Goal: Book appointment/travel/reservation

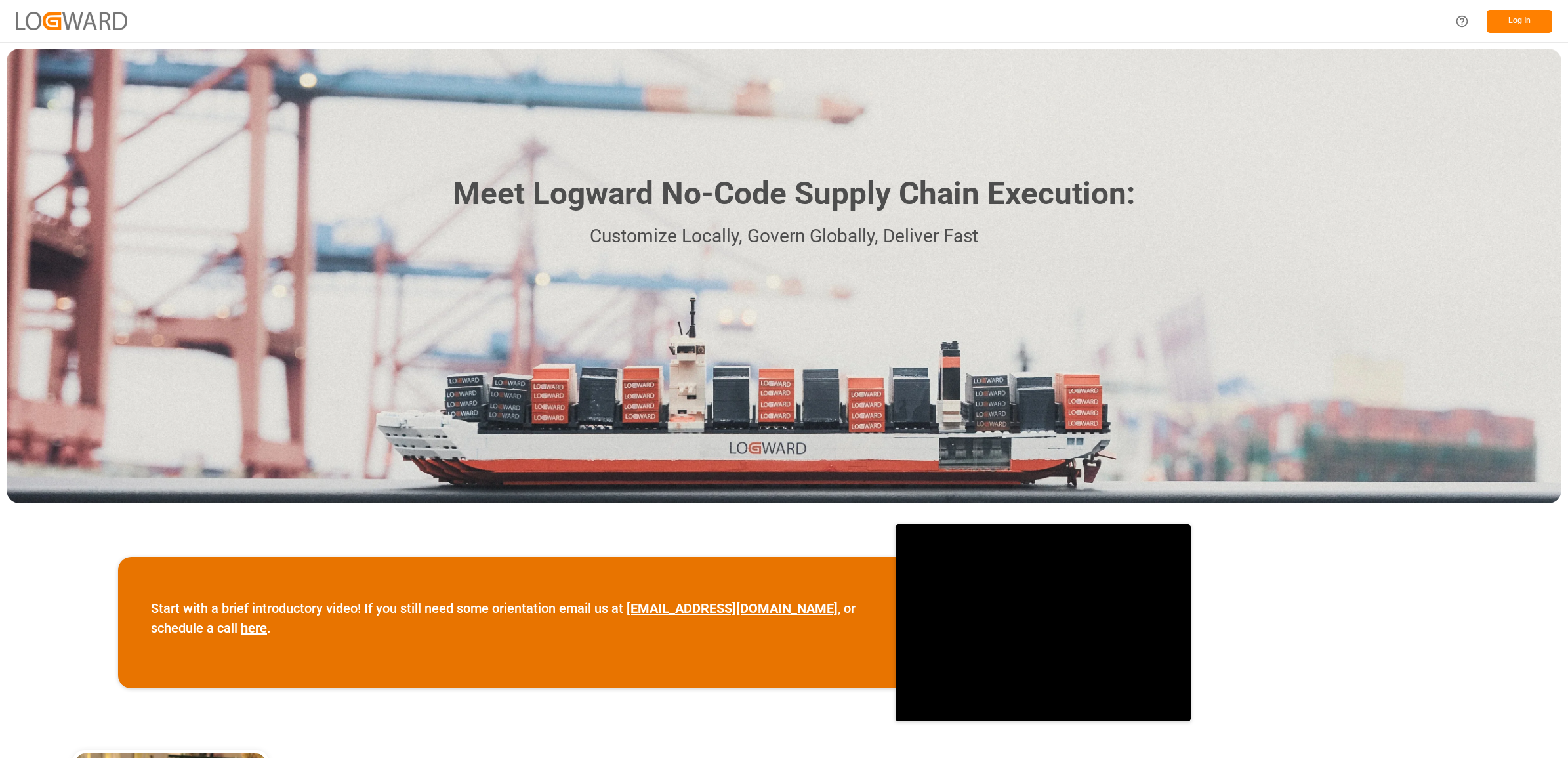
click at [1530, 16] on button "Log In" at bounding box center [1519, 22] width 66 height 23
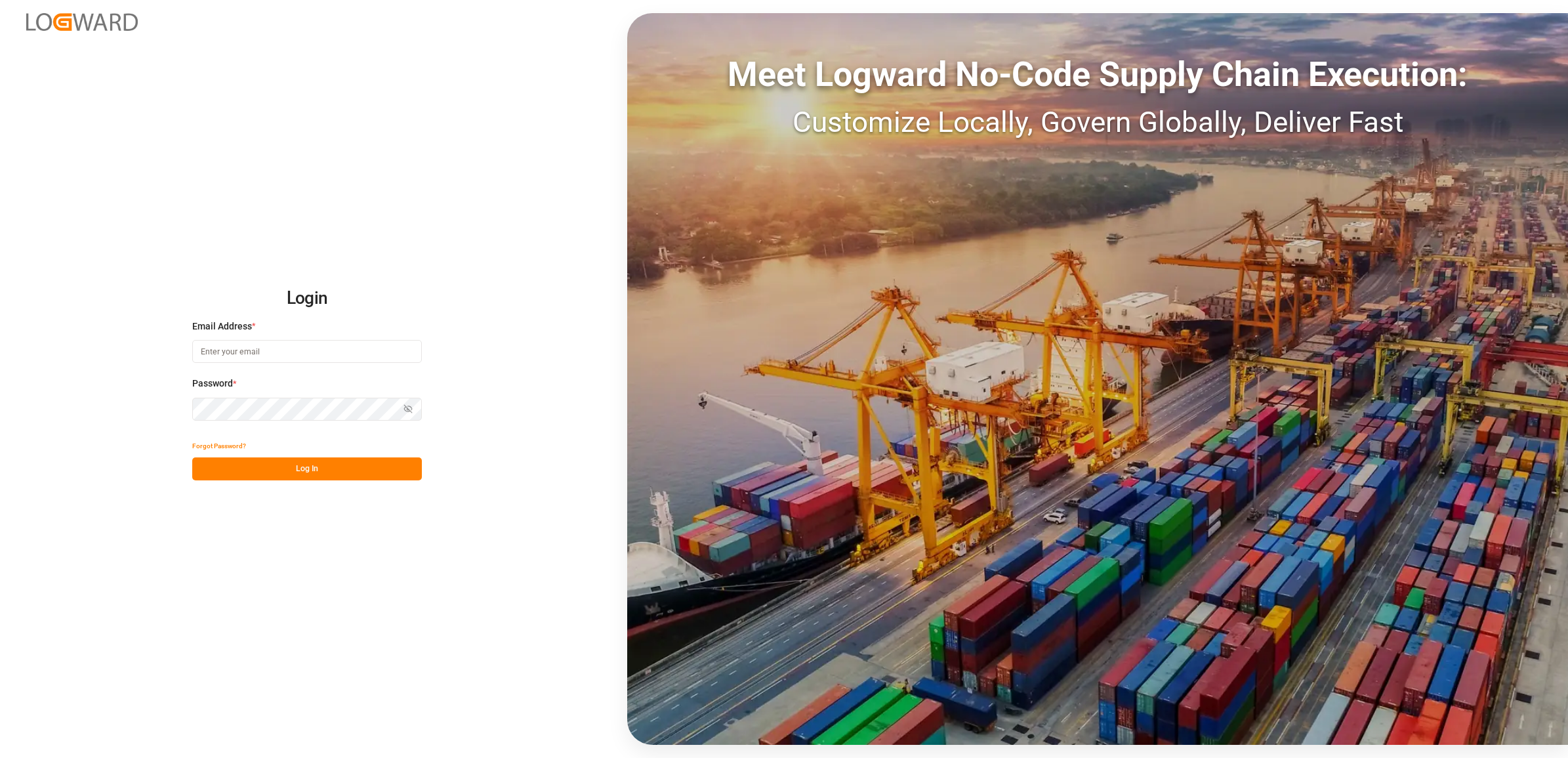
type input "[PERSON_NAME][EMAIL_ADDRESS][PERSON_NAME][DOMAIN_NAME]"
click at [296, 461] on button "Log In" at bounding box center [307, 469] width 230 height 23
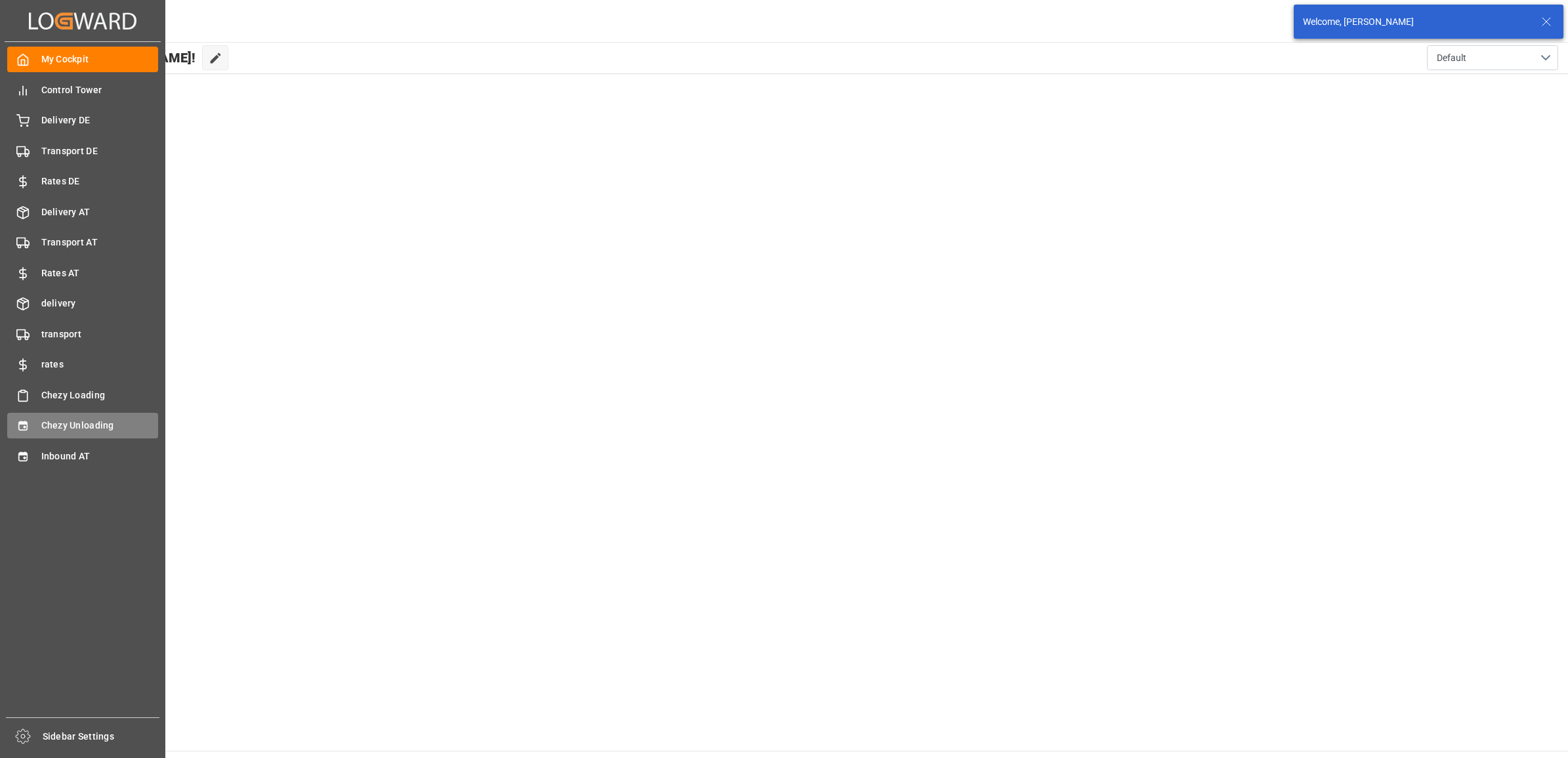
click at [23, 428] on icon at bounding box center [23, 426] width 9 height 9
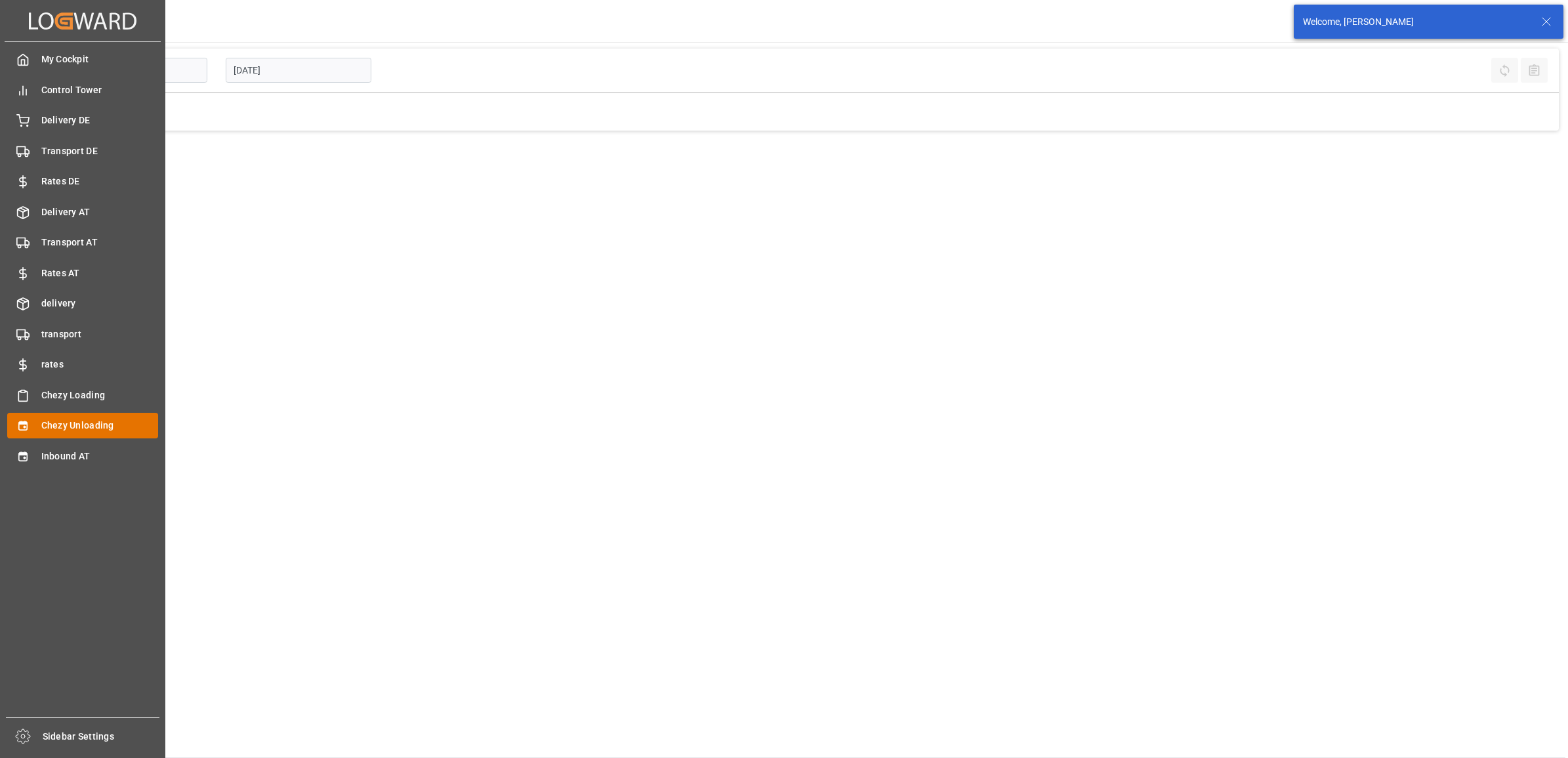
type input "Chezy Unloading"
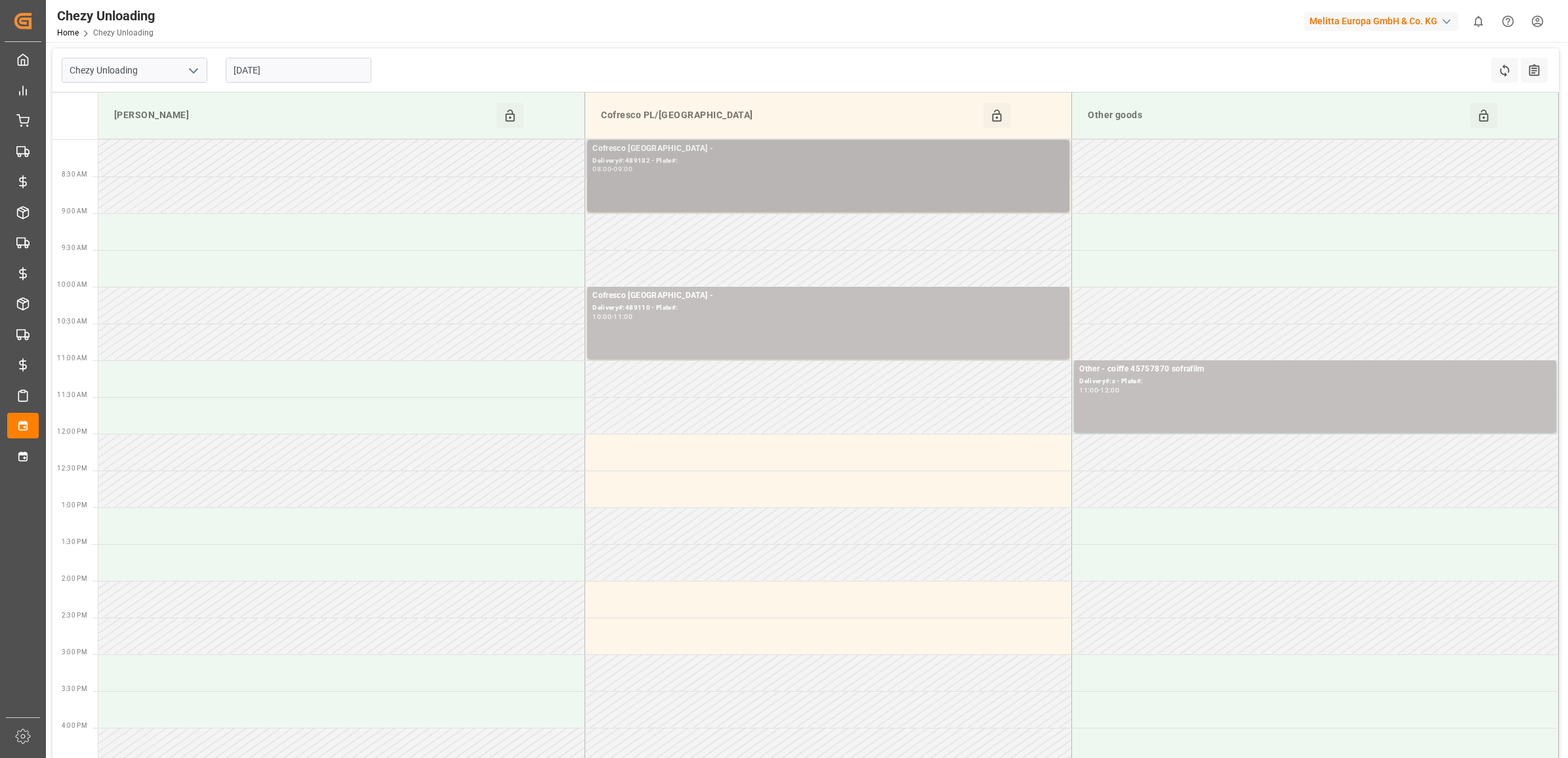
click at [671, 151] on div "Cofresco [GEOGRAPHIC_DATA] -" at bounding box center [828, 148] width 472 height 13
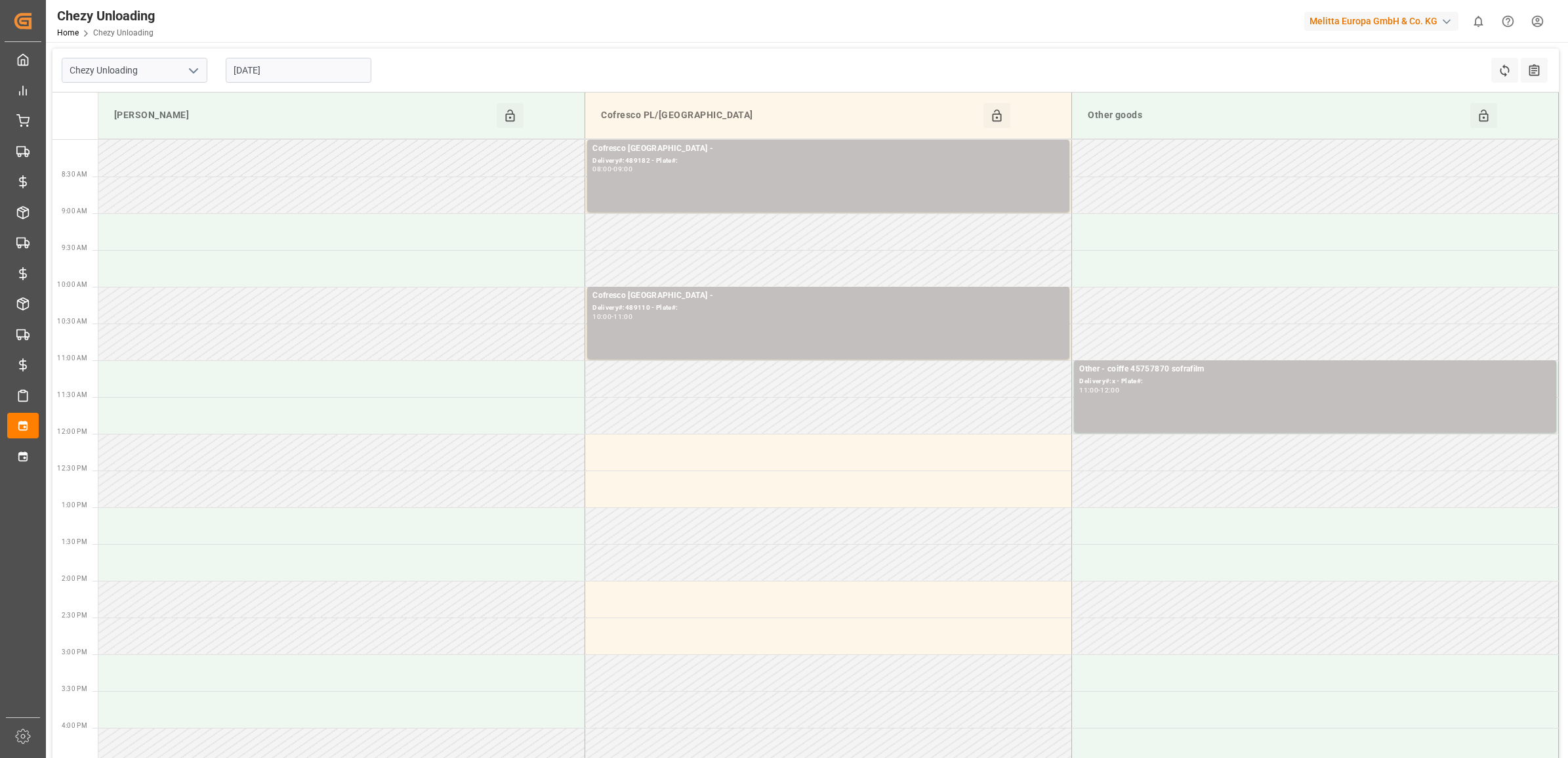
click at [284, 73] on input "[DATE]" at bounding box center [299, 70] width 146 height 25
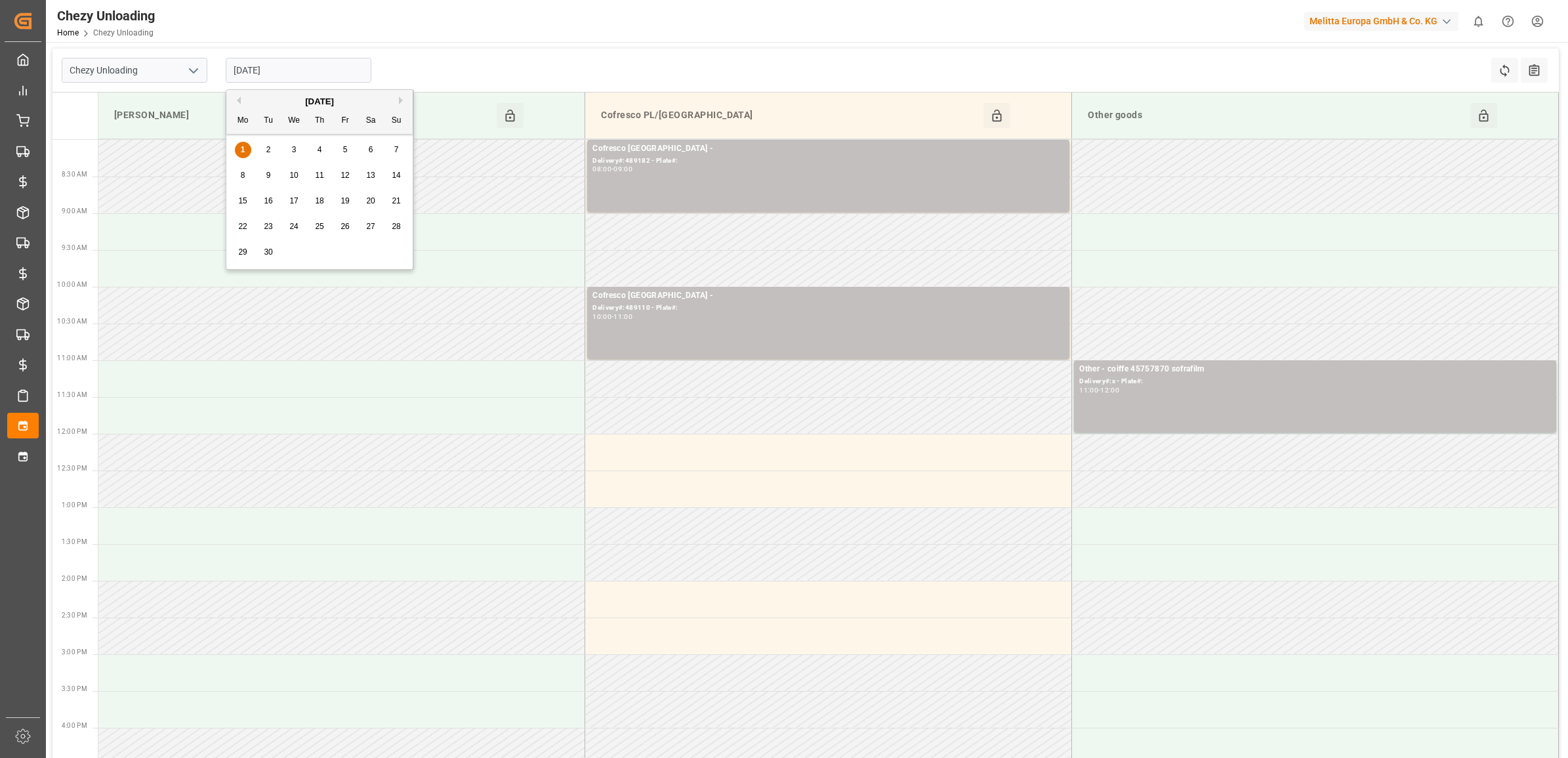
click at [296, 151] on div "3" at bounding box center [294, 150] width 16 height 16
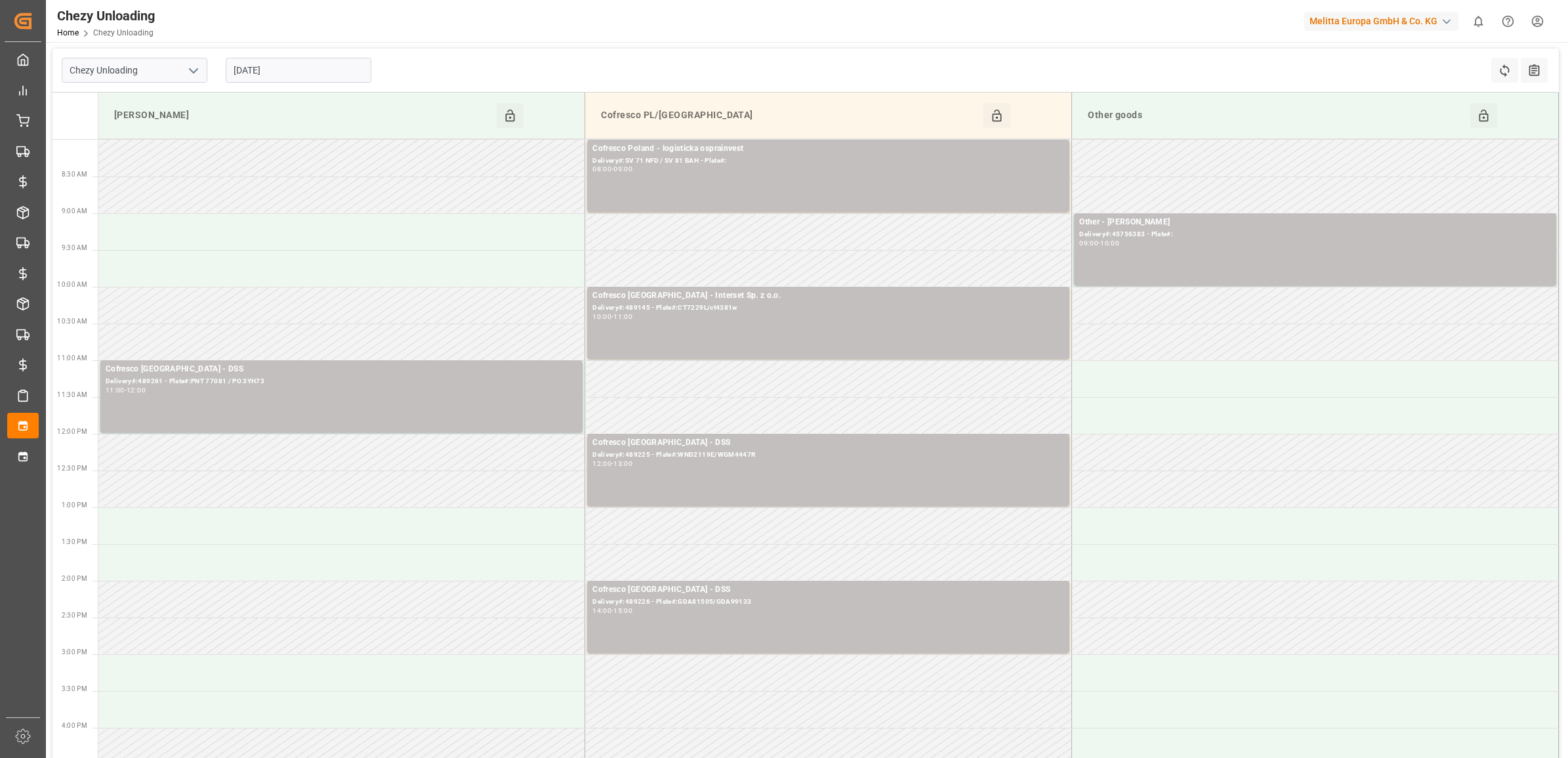
click at [304, 75] on input "[DATE]" at bounding box center [299, 70] width 146 height 25
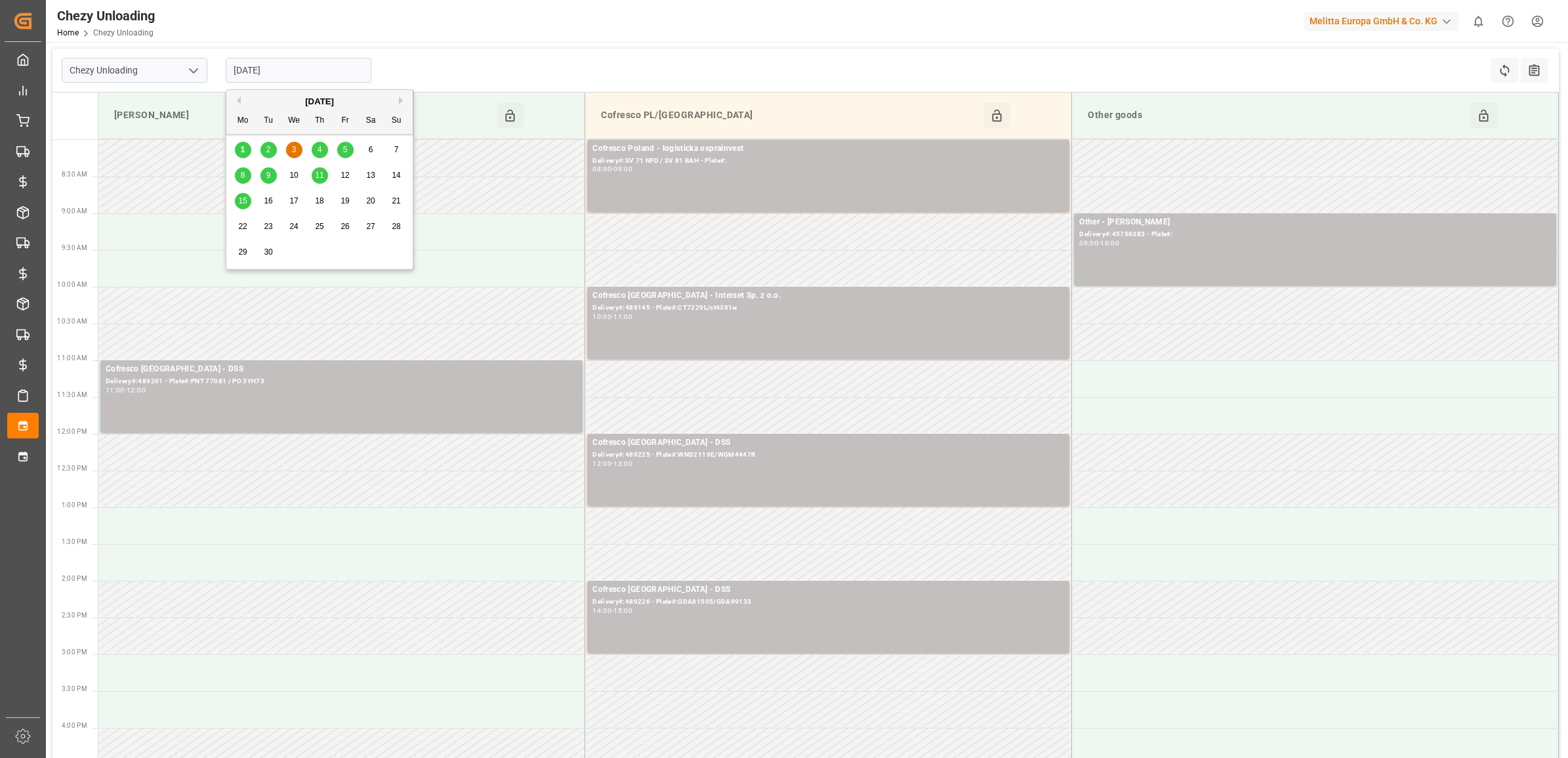
click at [320, 149] on span "4" at bounding box center [320, 150] width 5 height 9
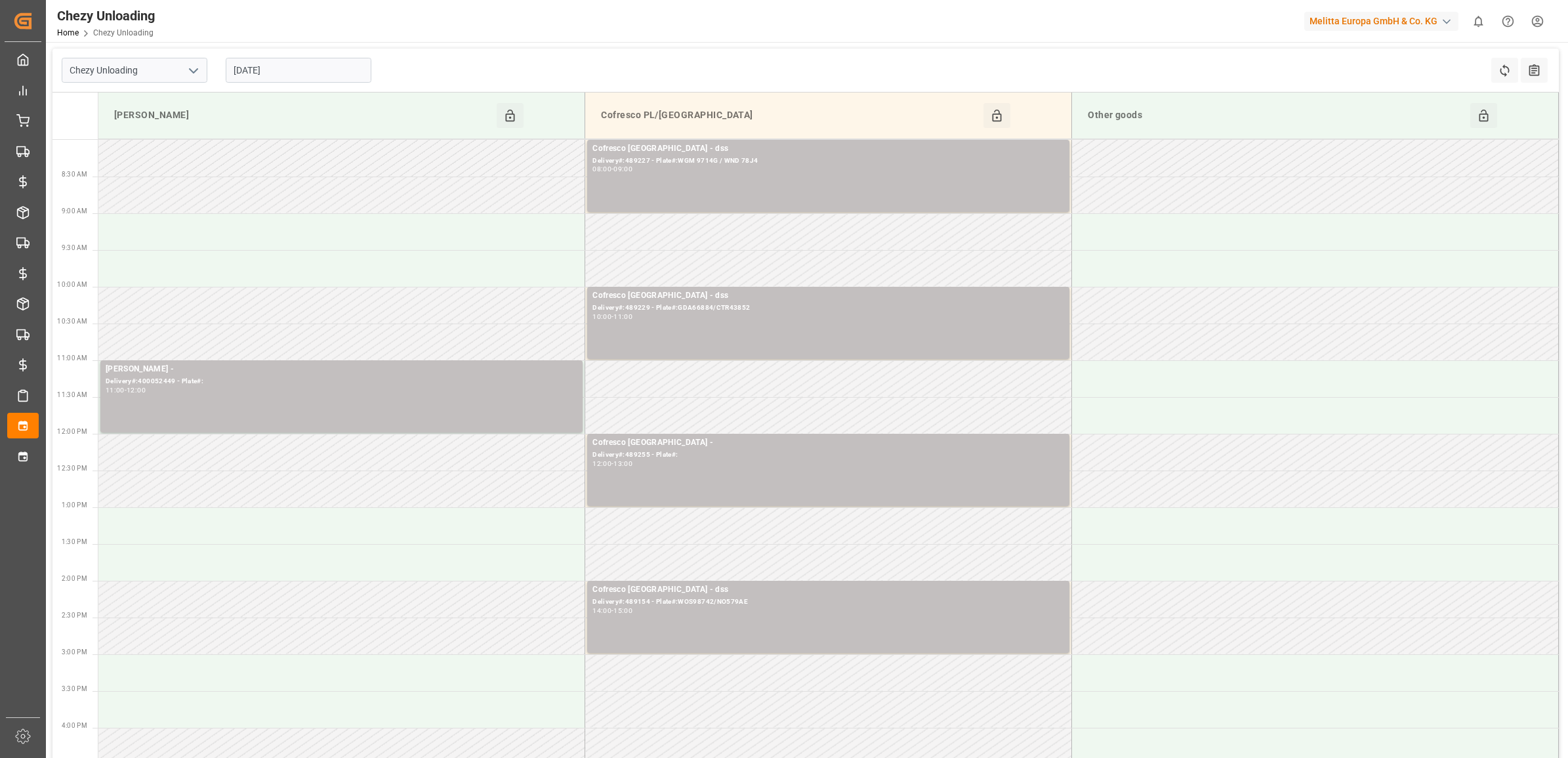
click at [295, 72] on input "[DATE]" at bounding box center [299, 70] width 146 height 25
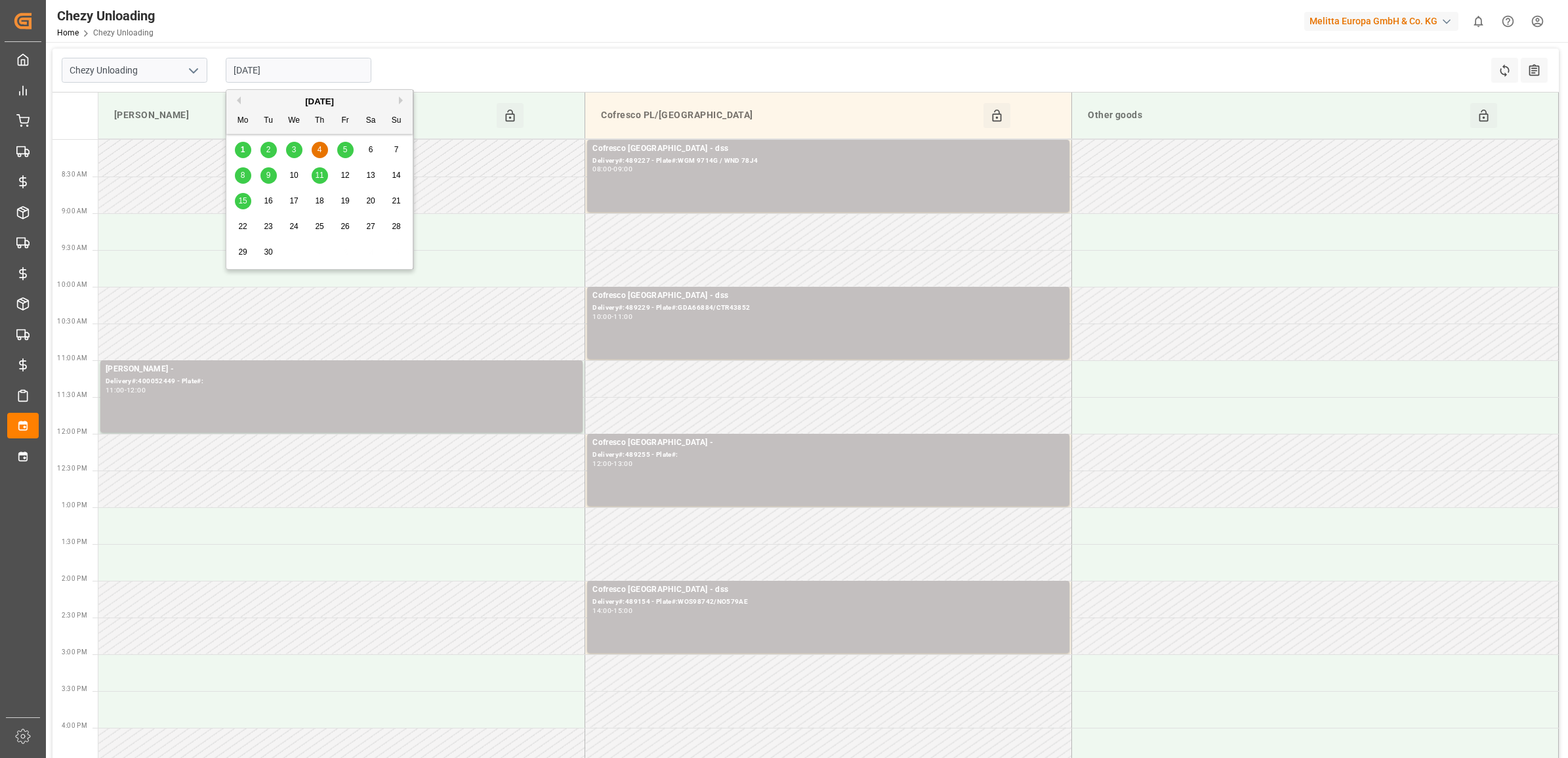
click at [244, 148] on span "1" at bounding box center [243, 150] width 5 height 9
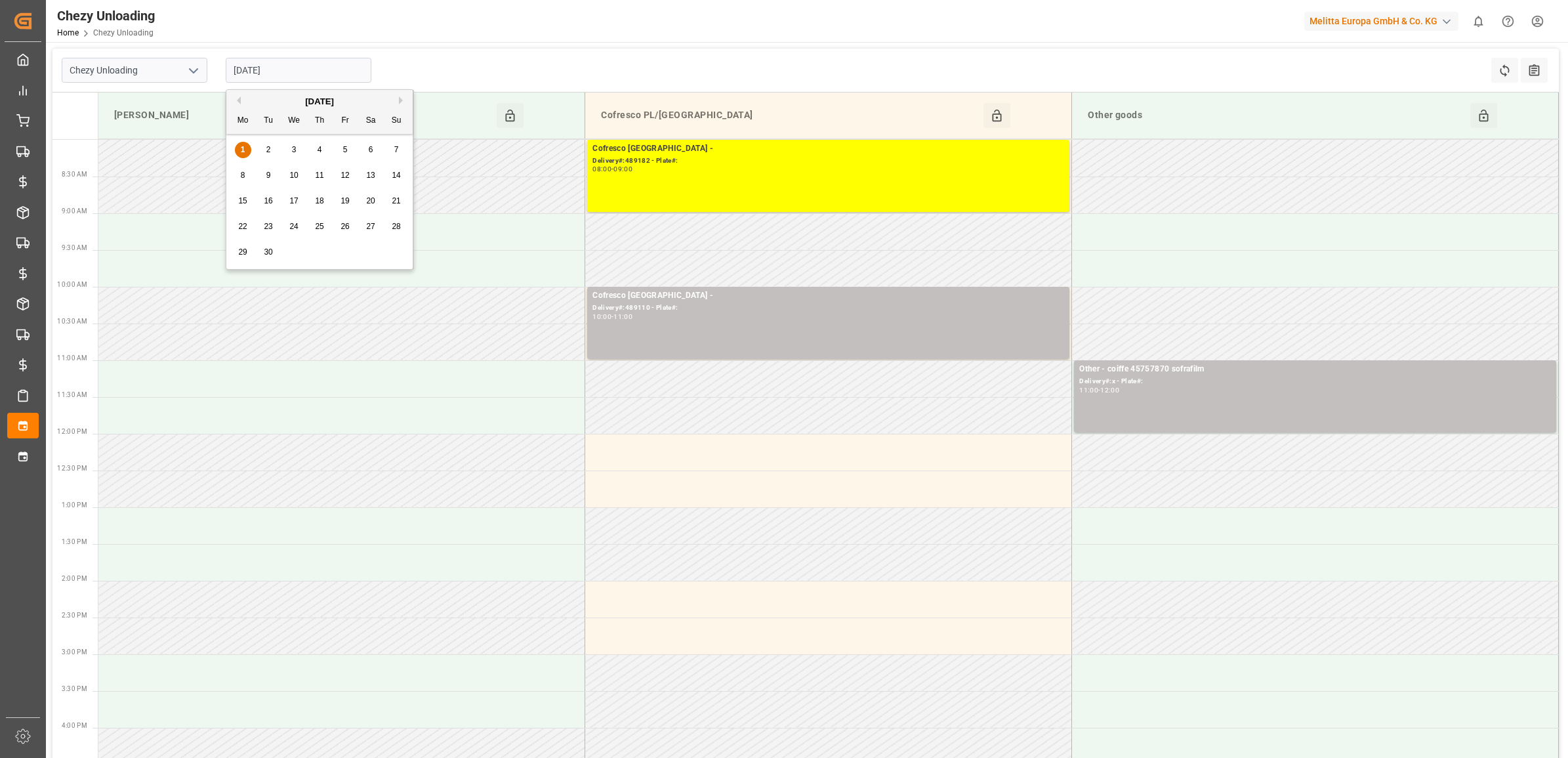
click at [277, 70] on input "[DATE]" at bounding box center [299, 70] width 146 height 25
click at [271, 151] on div "2" at bounding box center [269, 150] width 16 height 16
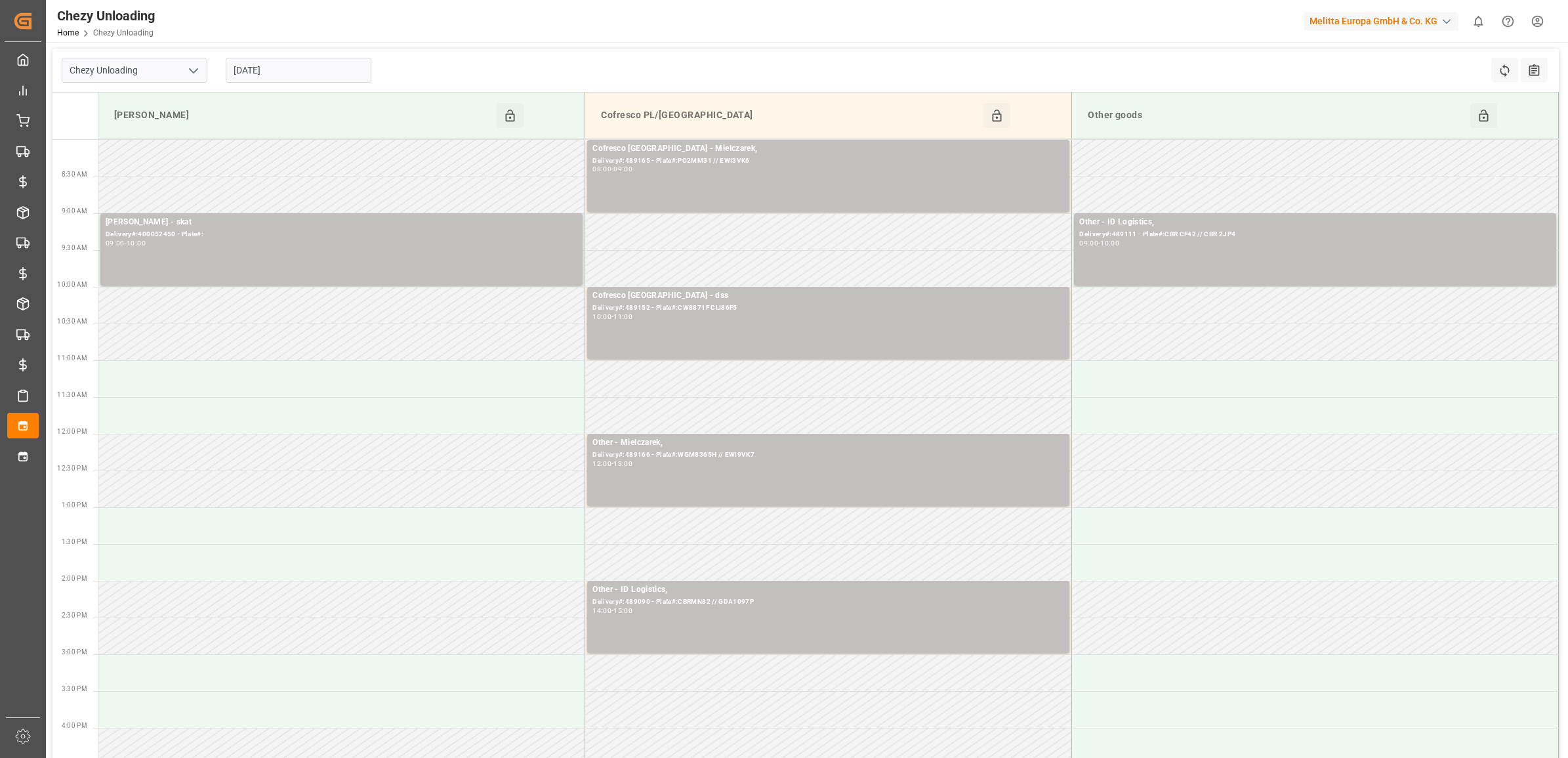
click at [271, 80] on input "[DATE]" at bounding box center [299, 70] width 146 height 25
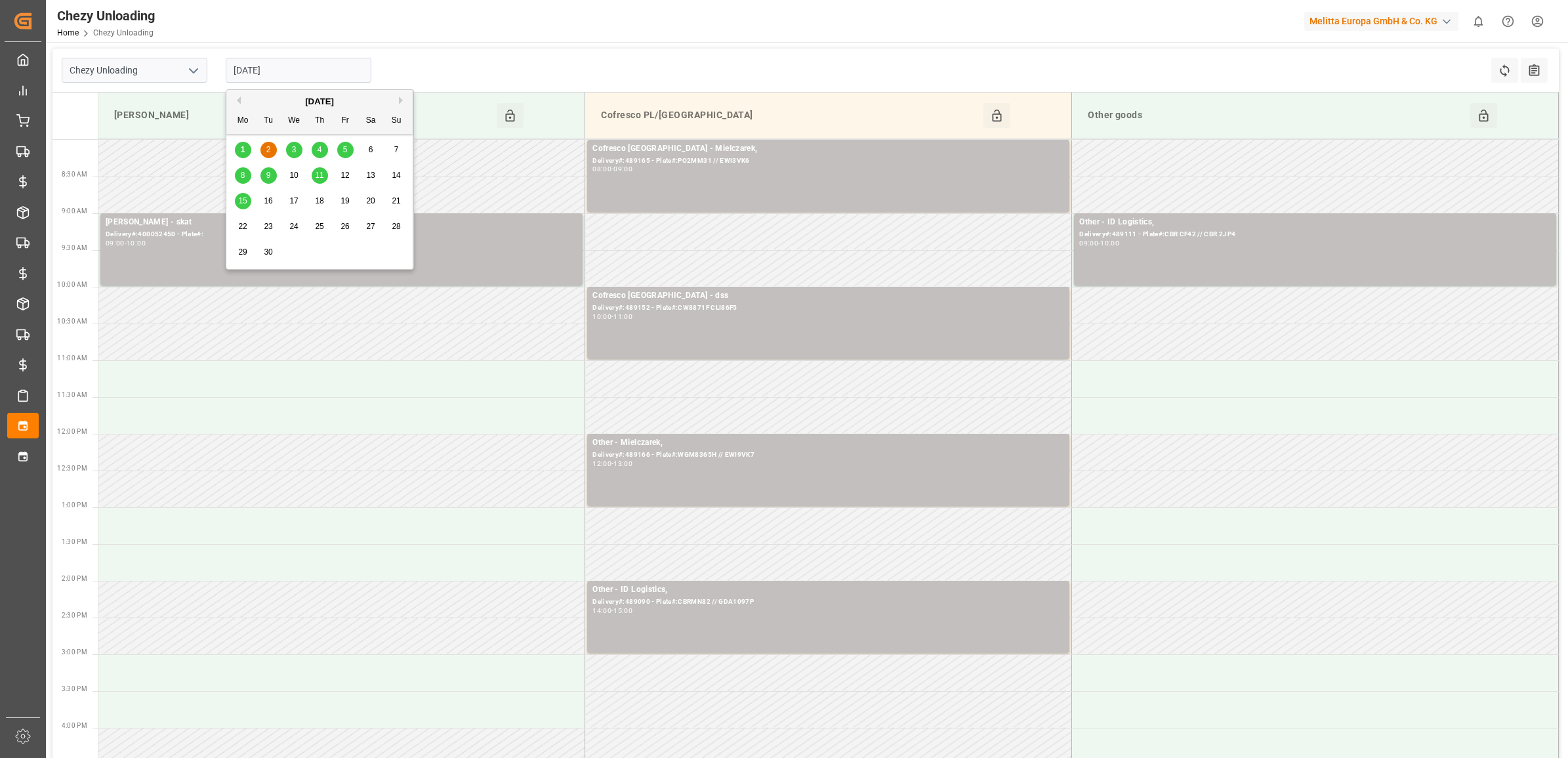
click at [300, 153] on div "3" at bounding box center [294, 150] width 16 height 16
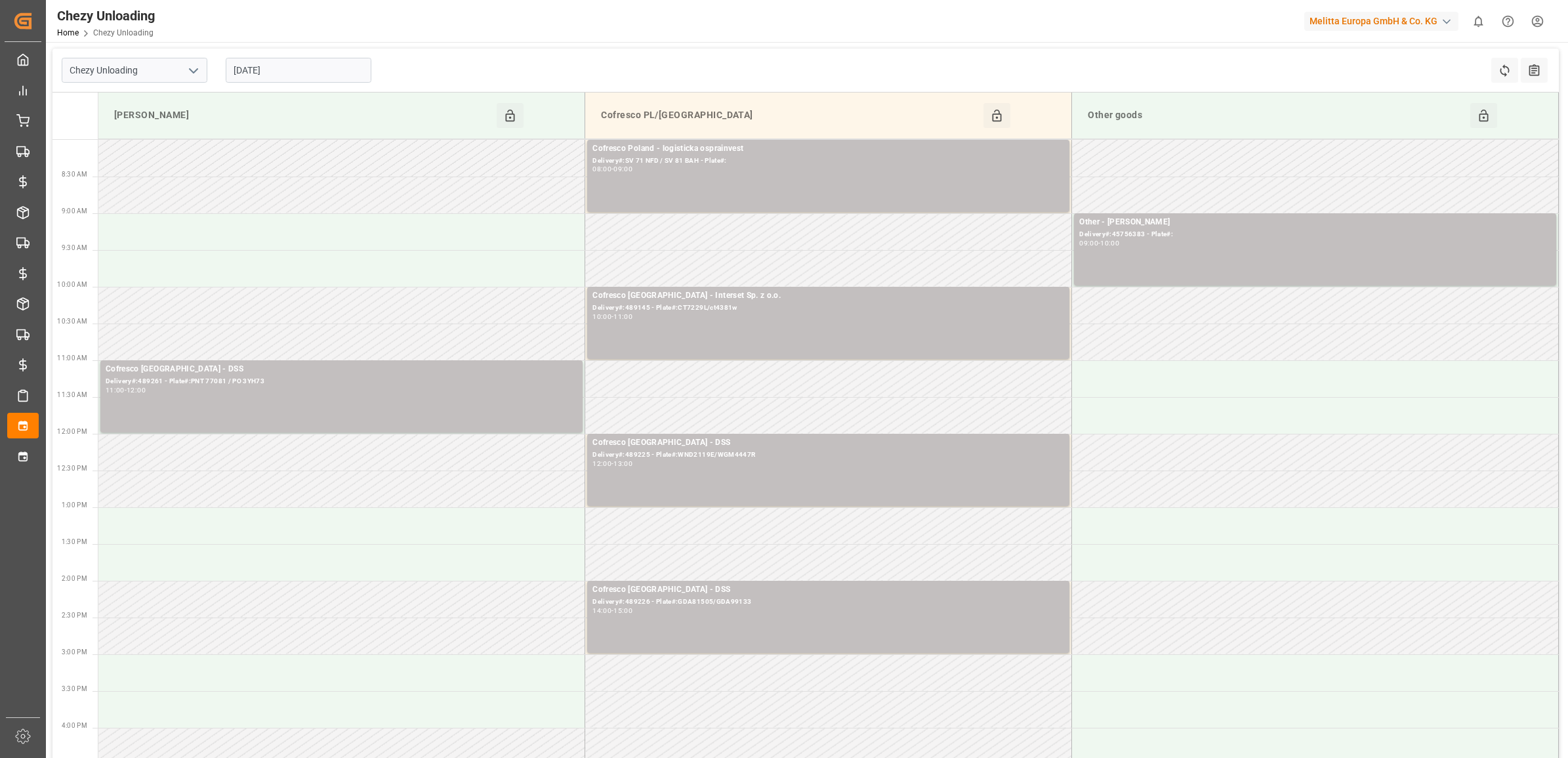
click at [336, 70] on input "[DATE]" at bounding box center [299, 70] width 146 height 25
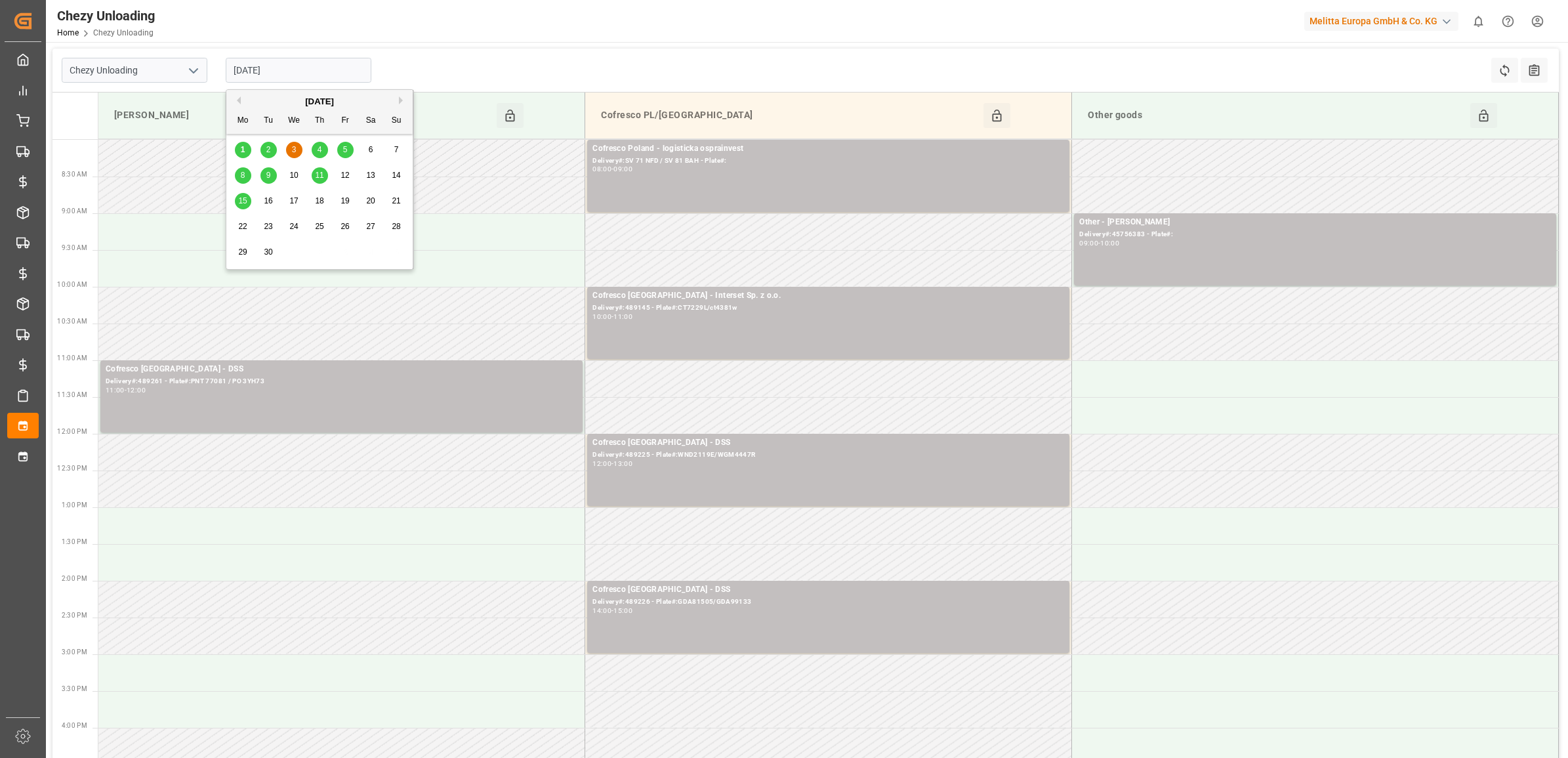
click at [316, 148] on div "4" at bounding box center [320, 150] width 16 height 16
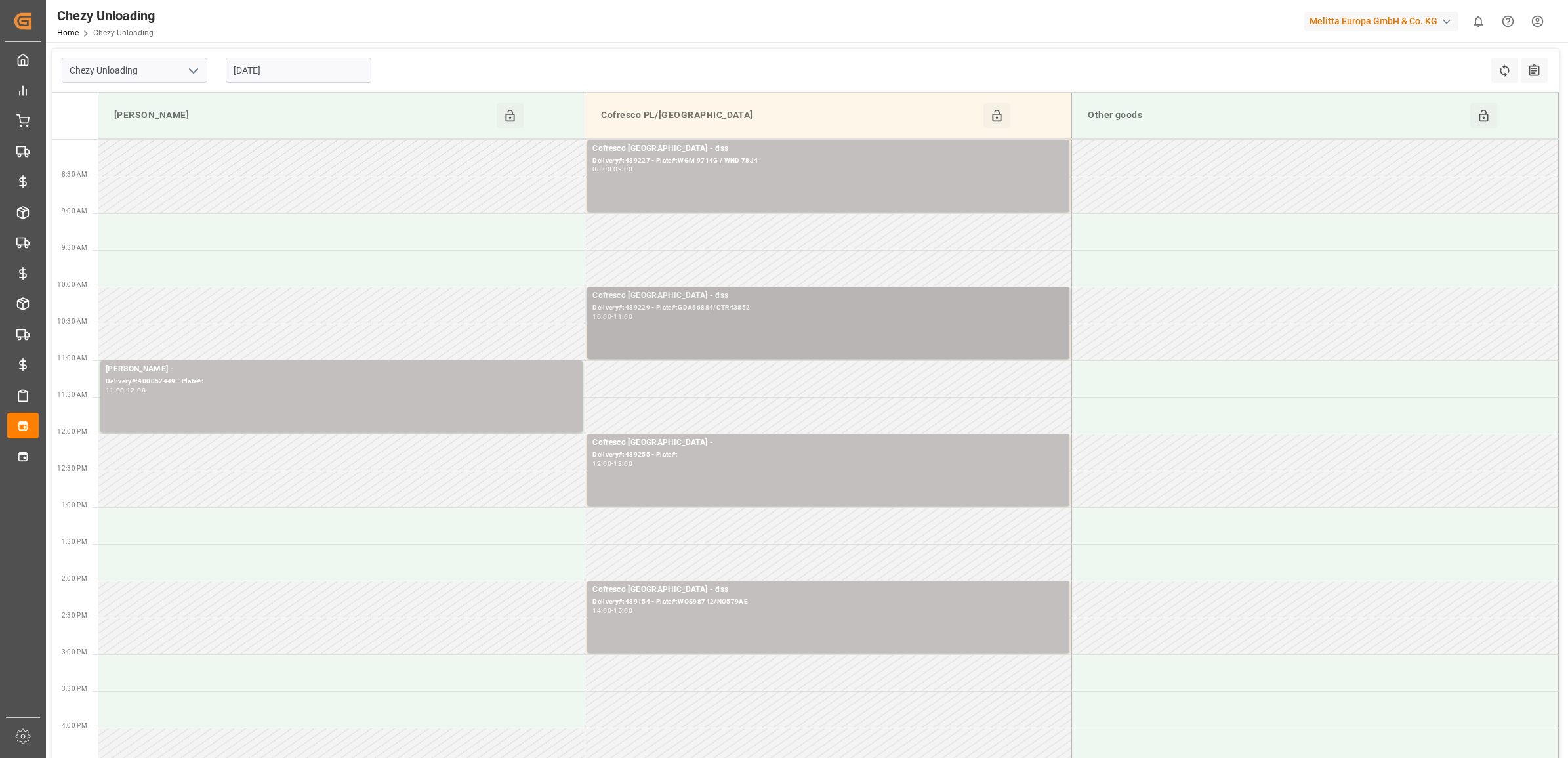
click at [647, 320] on div "10:00 - 11:00" at bounding box center [828, 317] width 472 height 7
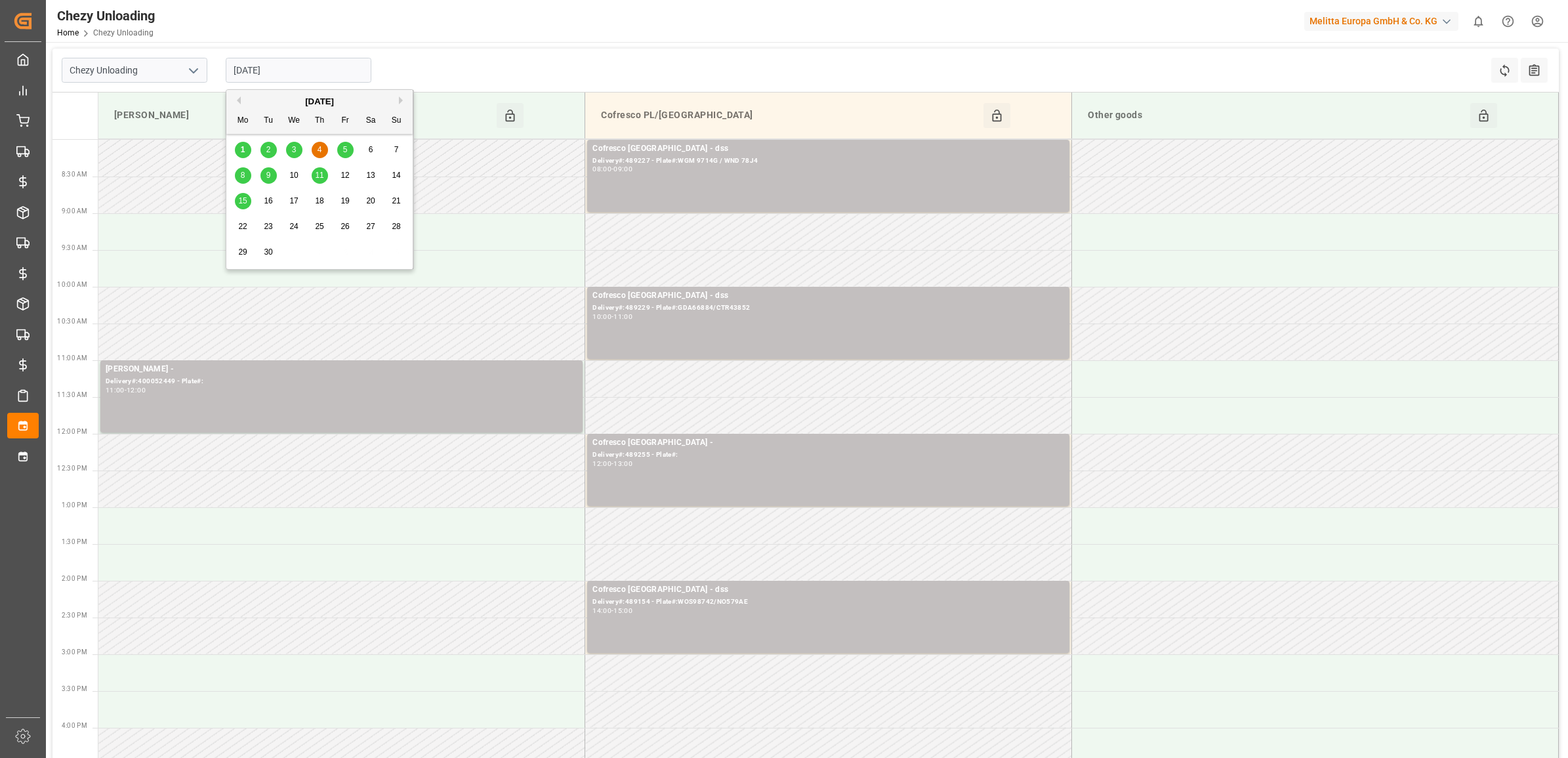
click at [310, 66] on input "[DATE]" at bounding box center [299, 70] width 146 height 25
click at [286, 151] on div "3" at bounding box center [294, 150] width 16 height 16
type input "[DATE]"
